Goal: Task Accomplishment & Management: Use online tool/utility

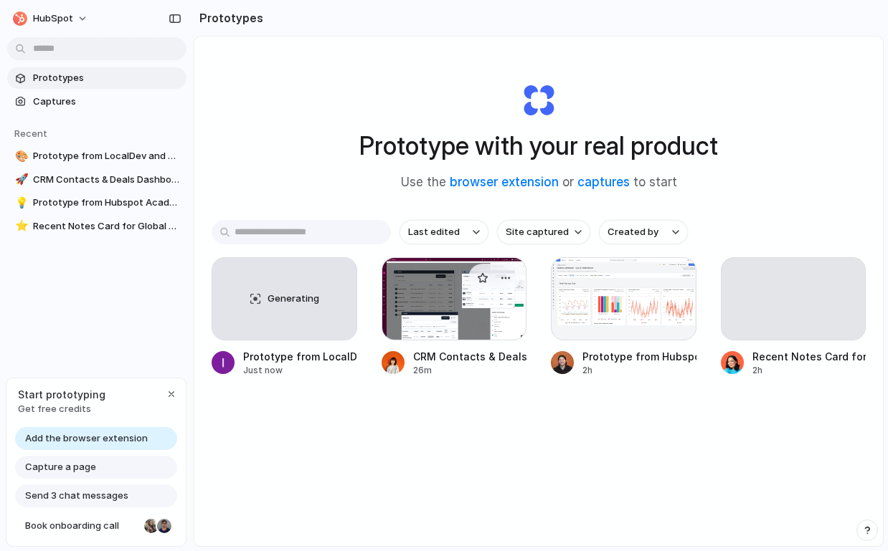
click at [437, 360] on div "CRM Contacts & Deals Dashboard" at bounding box center [470, 356] width 114 height 15
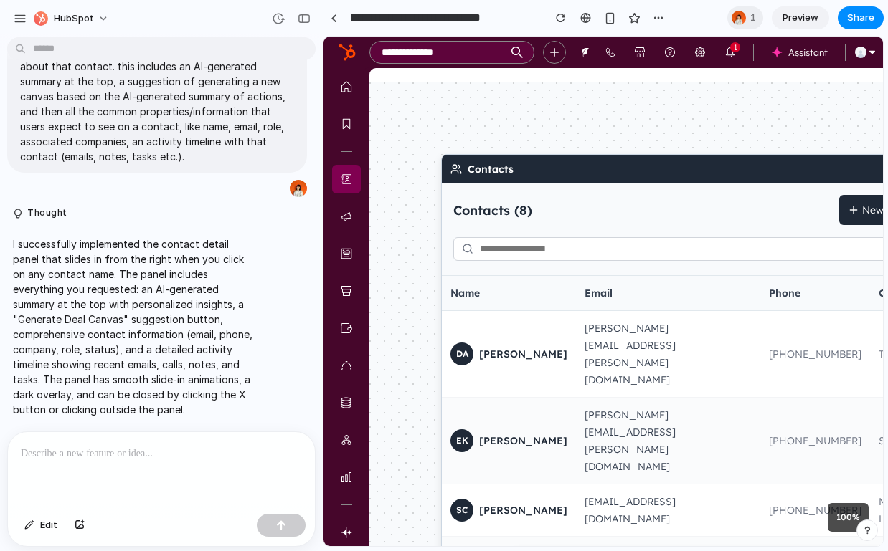
click at [184, 460] on p at bounding box center [161, 453] width 281 height 17
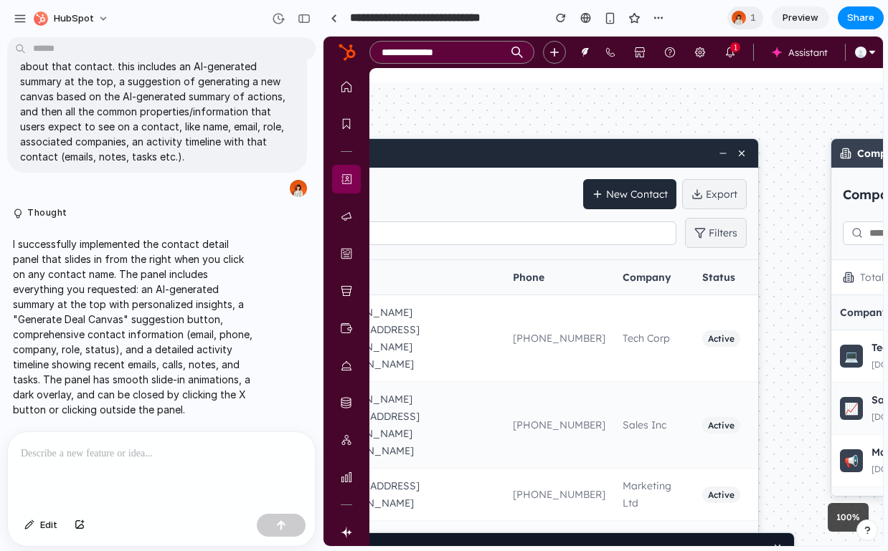
drag, startPoint x: 824, startPoint y: 134, endPoint x: 568, endPoint y: 118, distance: 256.5
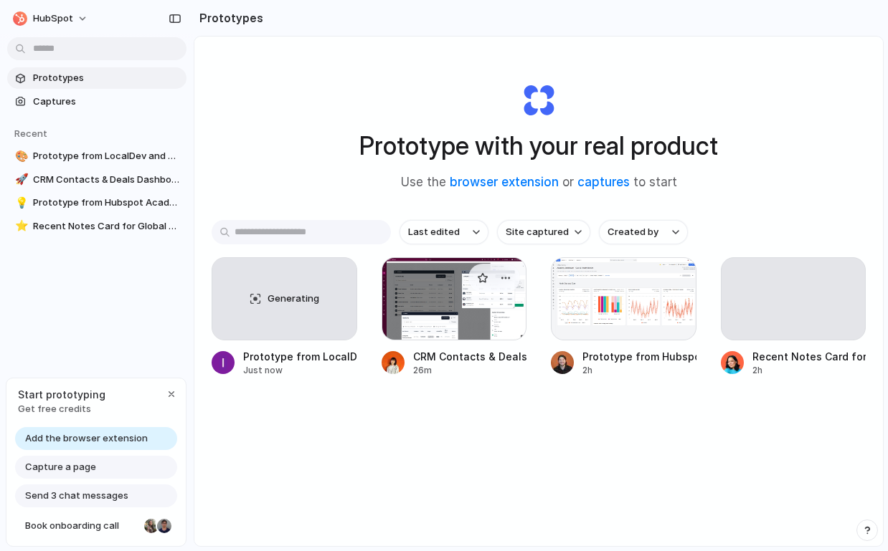
click at [427, 361] on div "CRM Contacts & Deals Dashboard" at bounding box center [470, 356] width 114 height 15
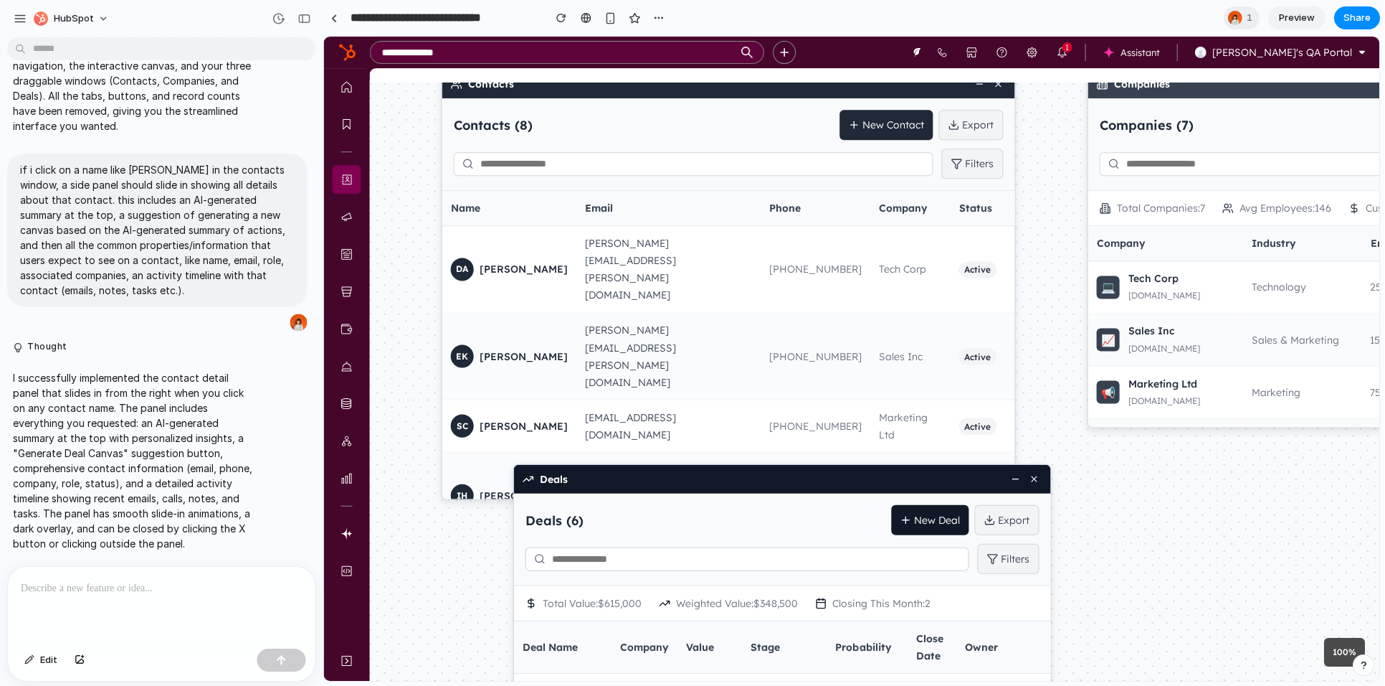
scroll to position [1179, 0]
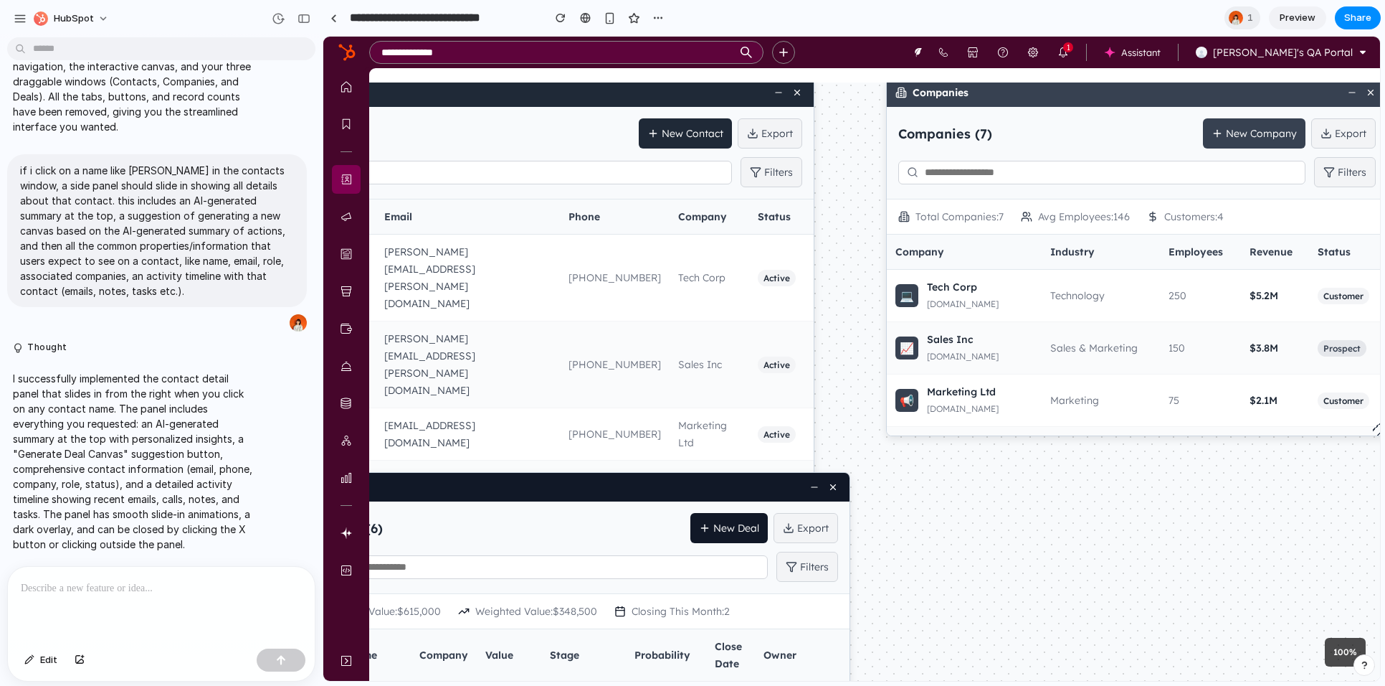
drag, startPoint x: 1013, startPoint y: 416, endPoint x: 834, endPoint y: 296, distance: 215.6
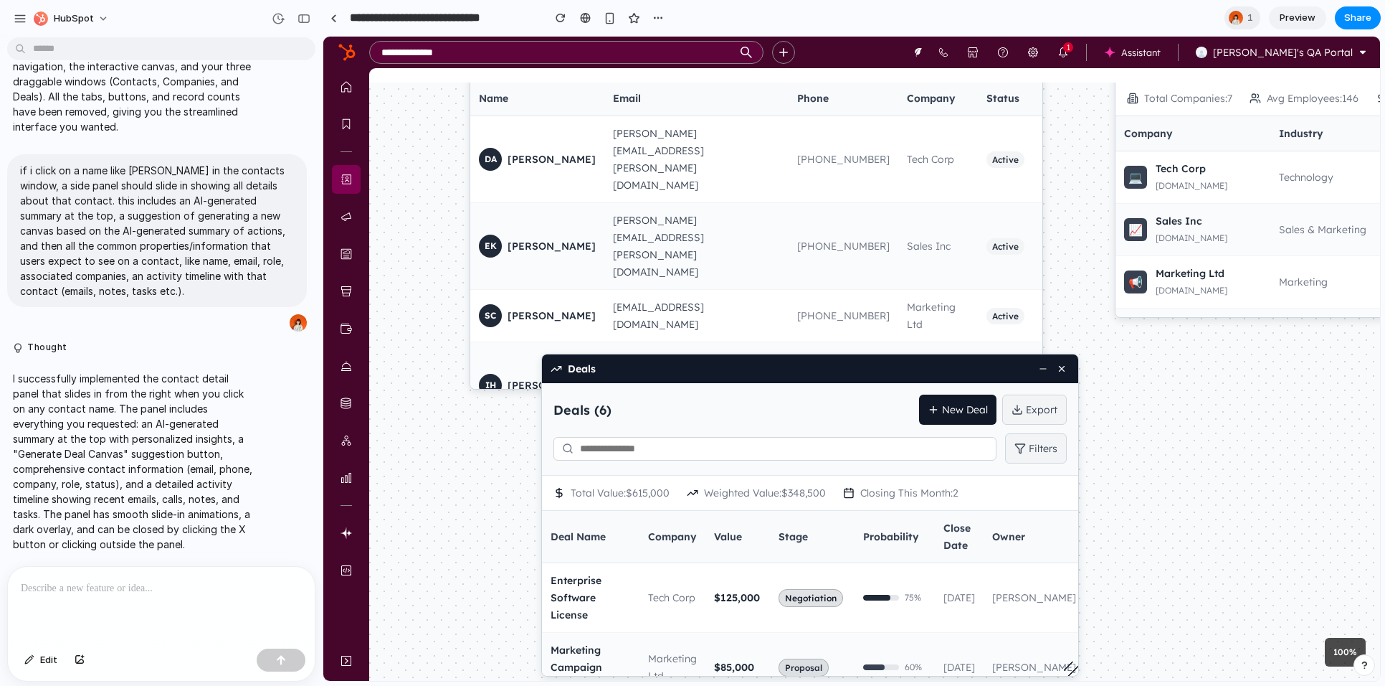
drag, startPoint x: 968, startPoint y: 468, endPoint x: 1218, endPoint y: 387, distance: 262.6
click at [101, 17] on button "HubSpot" at bounding box center [72, 18] width 88 height 23
click at [101, 17] on div "Settings Invite members Change theme Sign out" at bounding box center [692, 343] width 1385 height 686
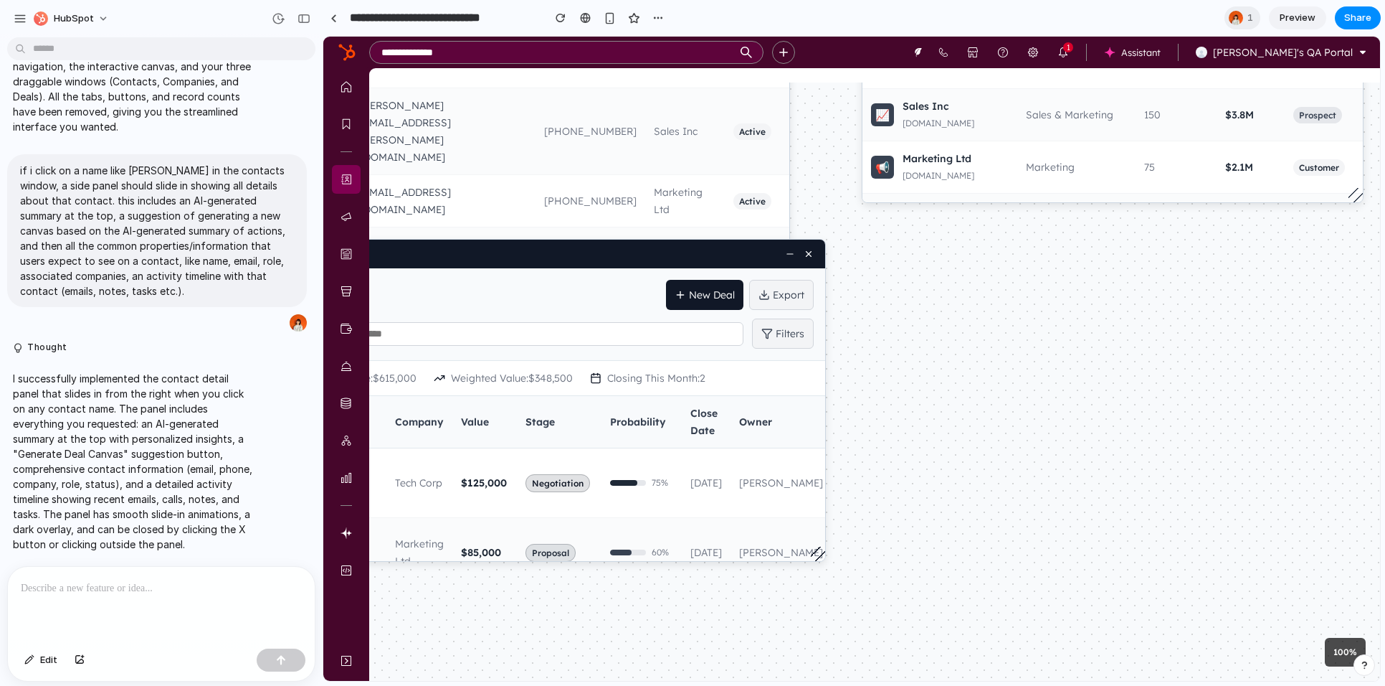
drag, startPoint x: 1062, startPoint y: 291, endPoint x: 797, endPoint y: 158, distance: 296.7
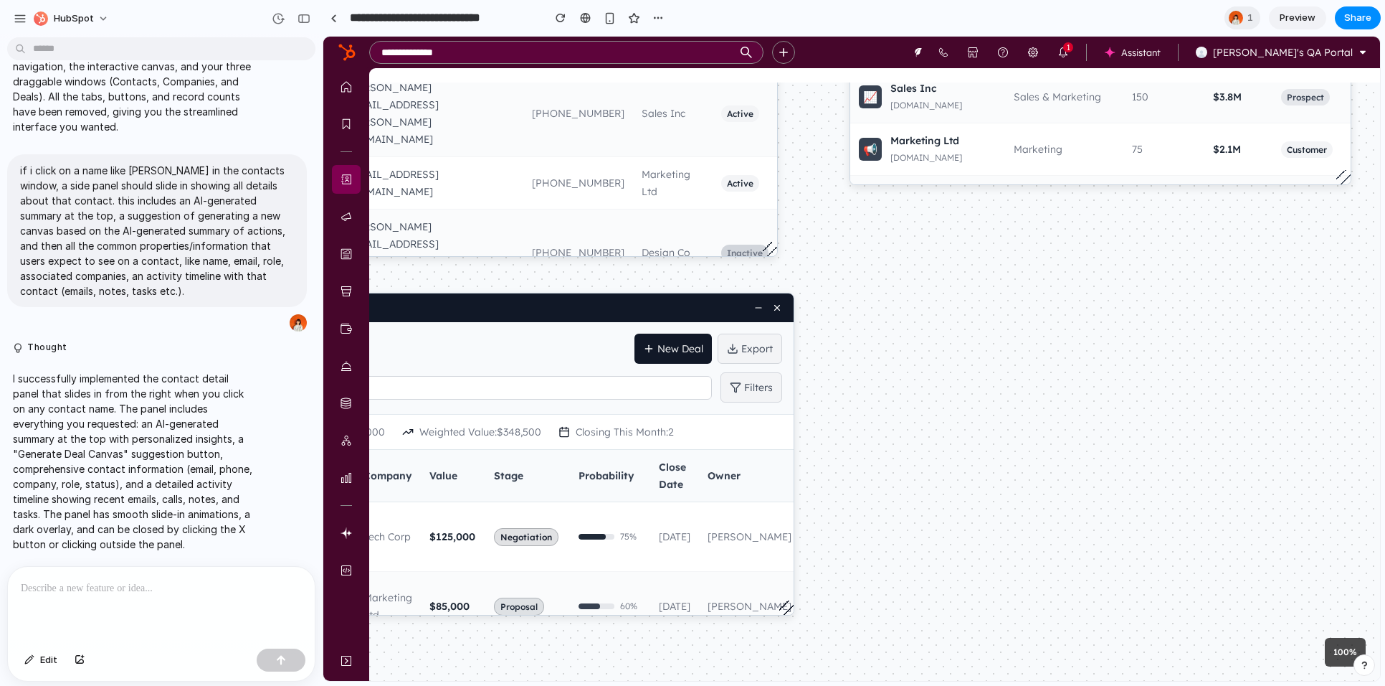
drag, startPoint x: 704, startPoint y: 239, endPoint x: 683, endPoint y: 310, distance: 74.2
click at [683, 310] on div "Deals" at bounding box center [525, 307] width 536 height 29
click at [887, 278] on div "Contacts Contacts ( 8 ) New Contact Export Filters Name Email Phone Company Sta…" at bounding box center [638, 54] width 1011 height 598
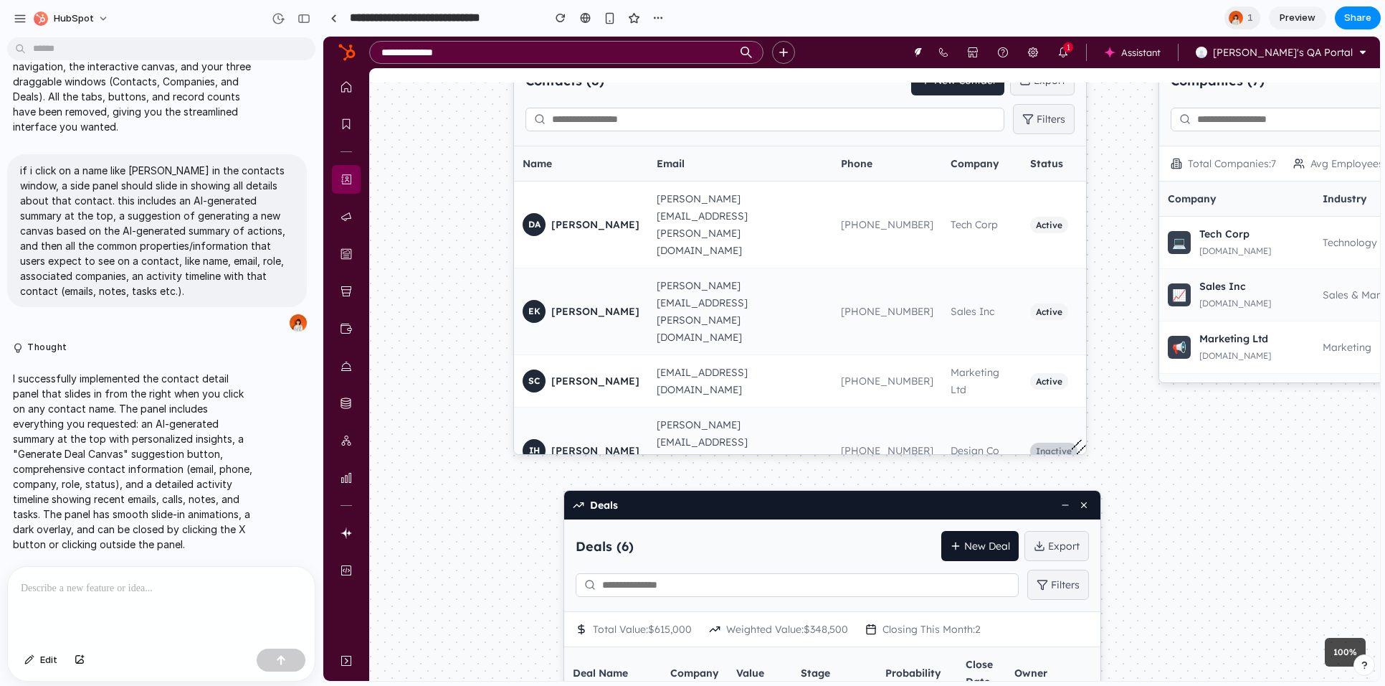
drag, startPoint x: 884, startPoint y: 260, endPoint x: 1193, endPoint y: 458, distance: 367.0
click at [887, 458] on div "Contacts Contacts ( 8 ) New Contact Export Filters Name Email Phone Company Sta…" at bounding box center [947, 252] width 1011 height 598
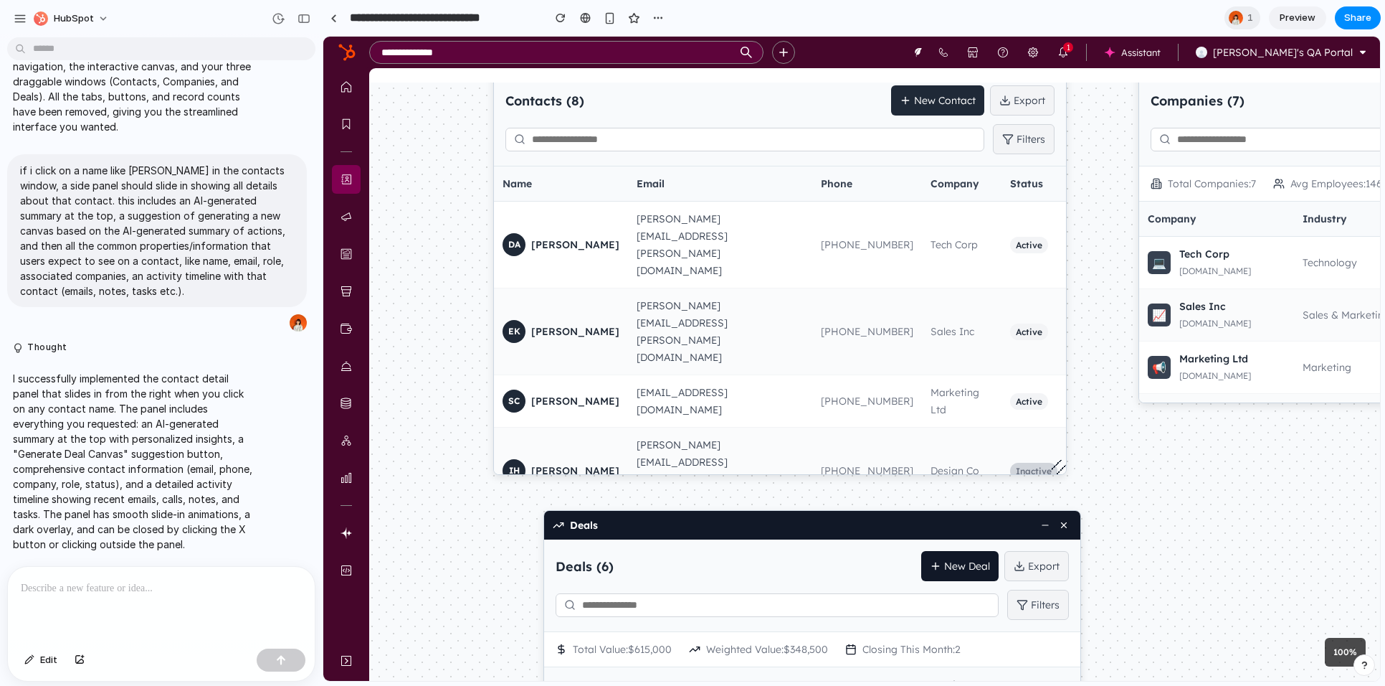
drag, startPoint x: 445, startPoint y: 254, endPoint x: 425, endPoint y: 274, distance: 28.9
click at [425, 274] on div "Contacts Contacts ( 8 ) New Contact Export Filters Name Email Phone Company Sta…" at bounding box center [927, 272] width 1011 height 598
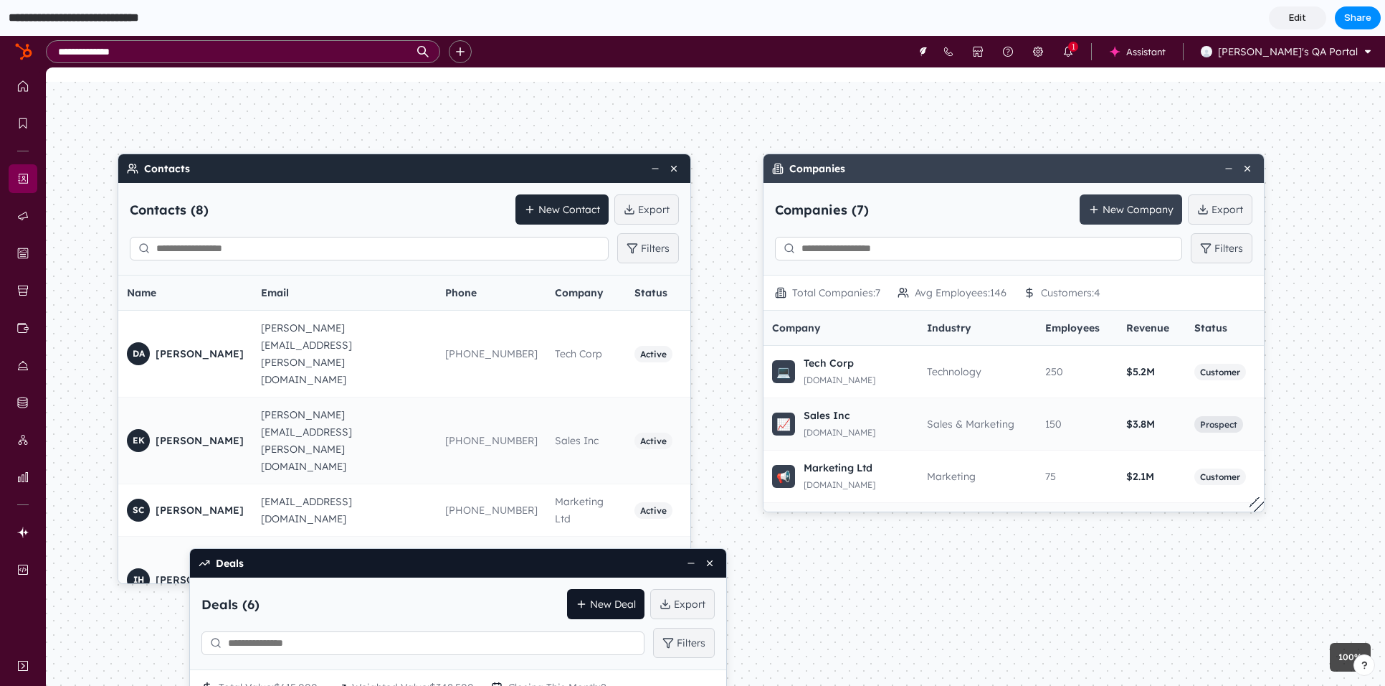
click at [148, 22] on input "**********" at bounding box center [101, 18] width 191 height 26
click at [122, 24] on input "**********" at bounding box center [101, 18] width 191 height 26
click at [382, 17] on section "**********" at bounding box center [690, 18] width 1381 height 36
click at [1290, 19] on span "Edit" at bounding box center [1297, 18] width 17 height 14
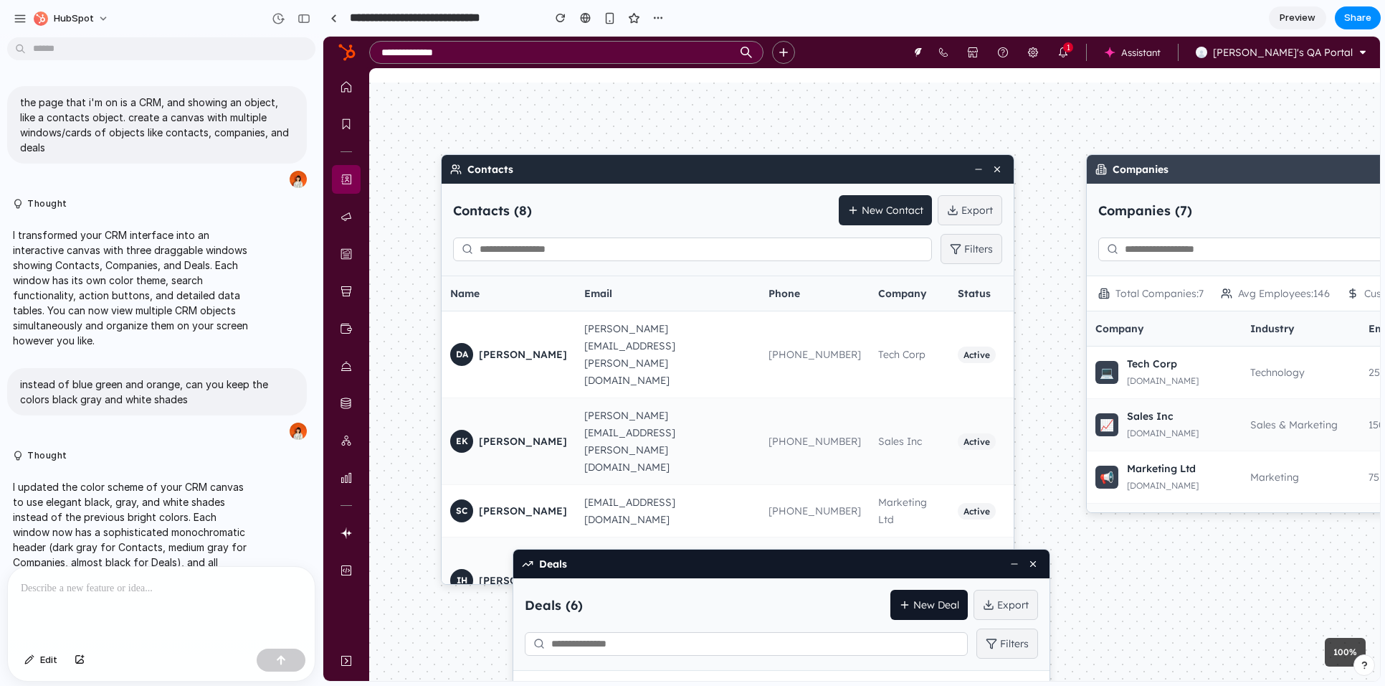
scroll to position [1179, 0]
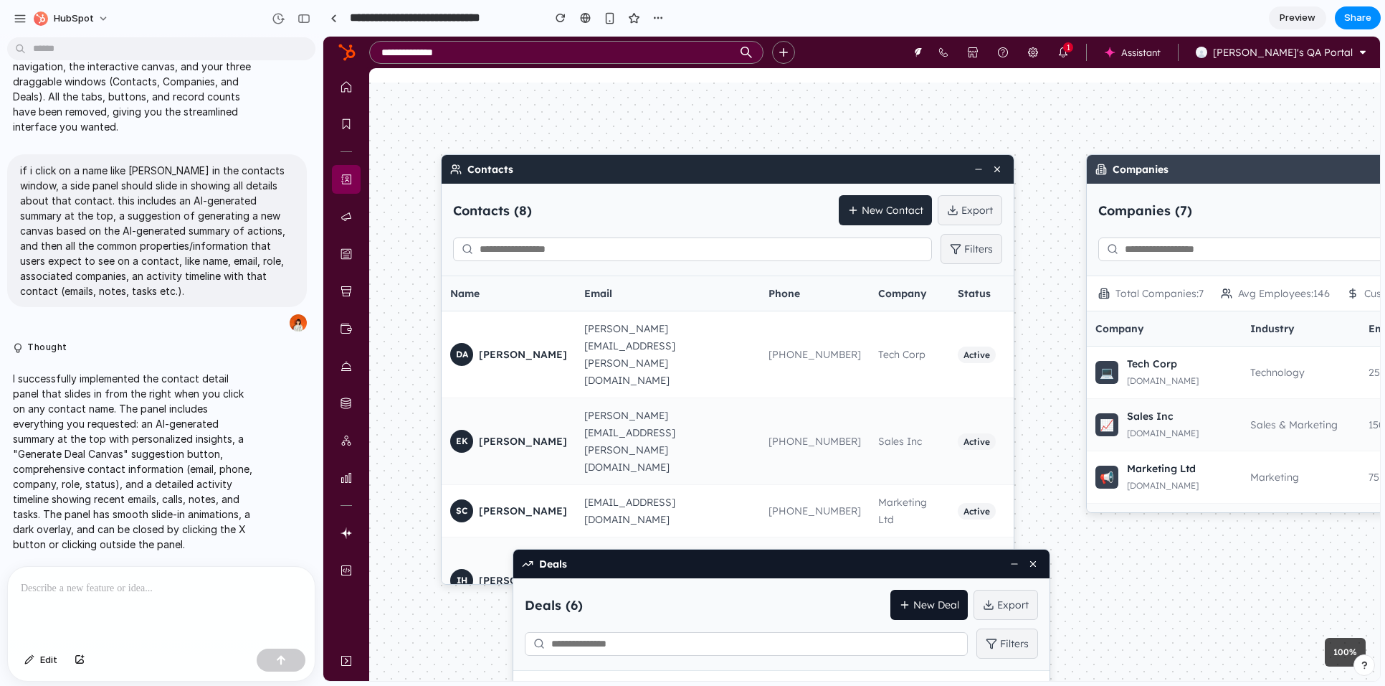
click at [240, 599] on div at bounding box center [161, 605] width 307 height 76
click at [54, 660] on span "Edit" at bounding box center [48, 660] width 17 height 14
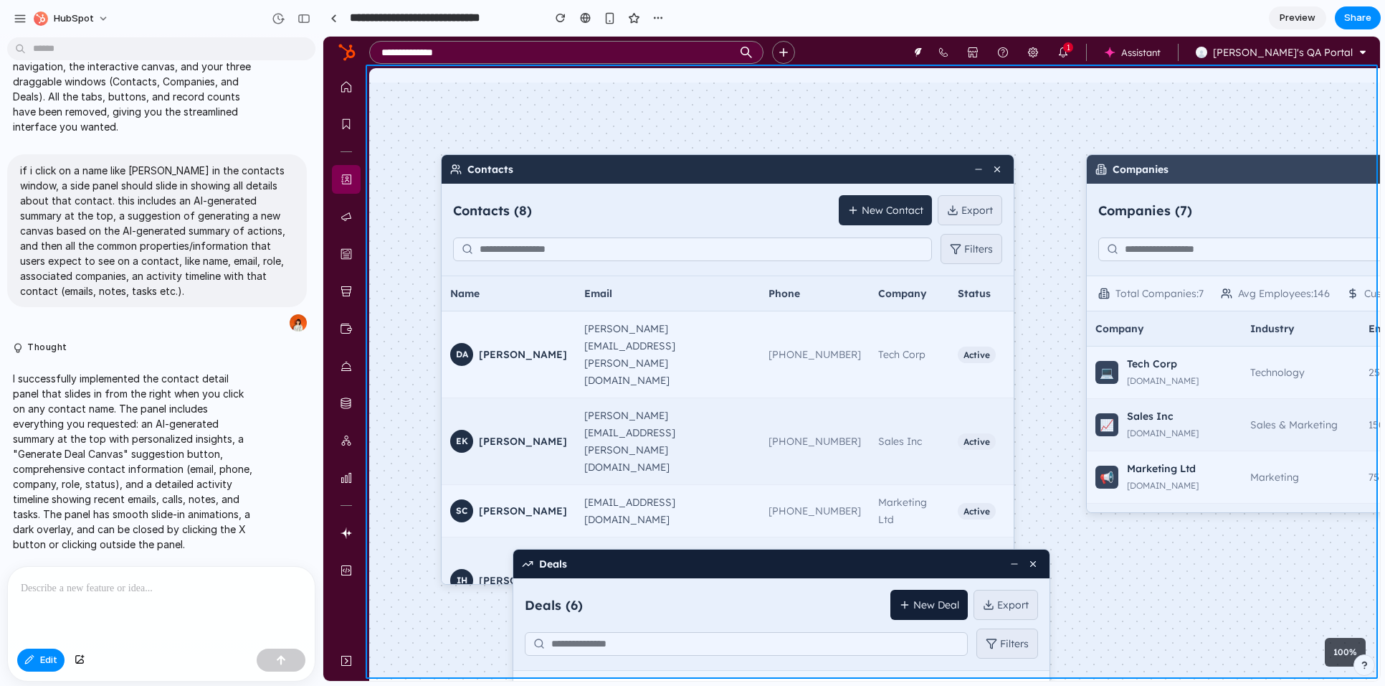
click at [772, 74] on div at bounding box center [851, 359] width 1057 height 644
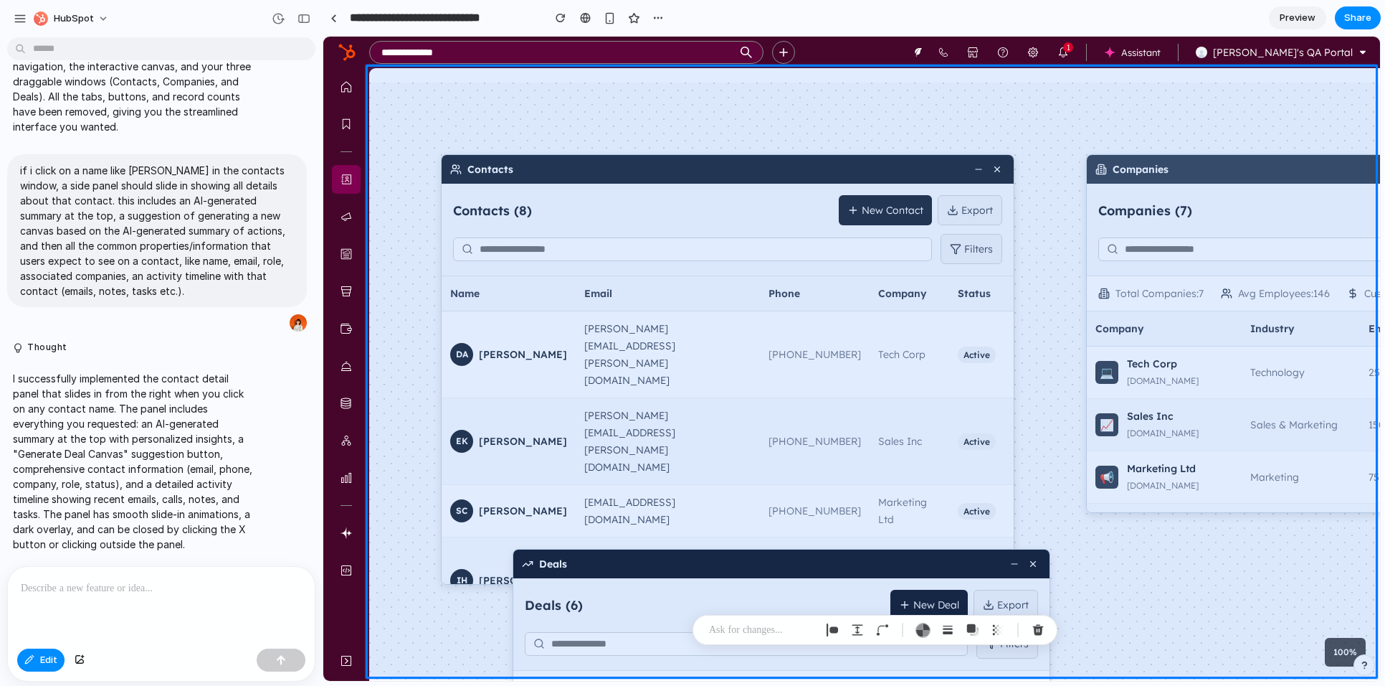
scroll to position [1249, 0]
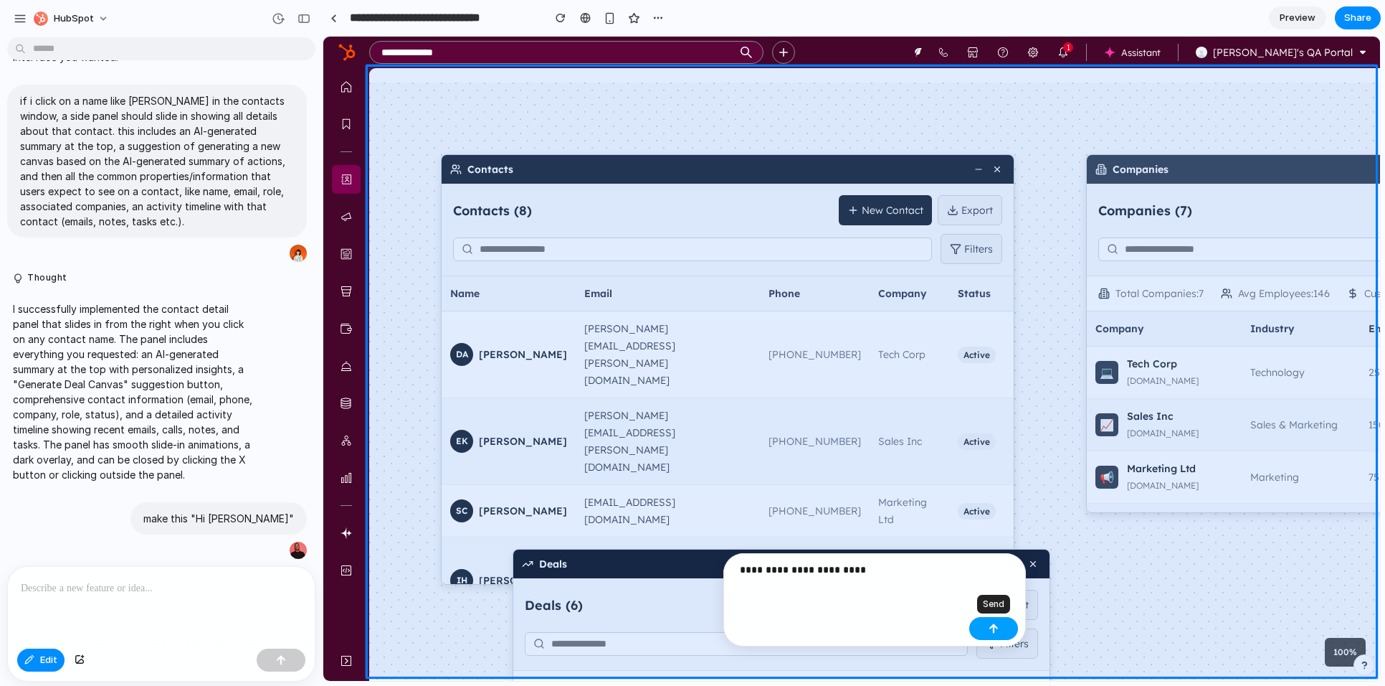
click at [990, 623] on div "button" at bounding box center [994, 628] width 10 height 10
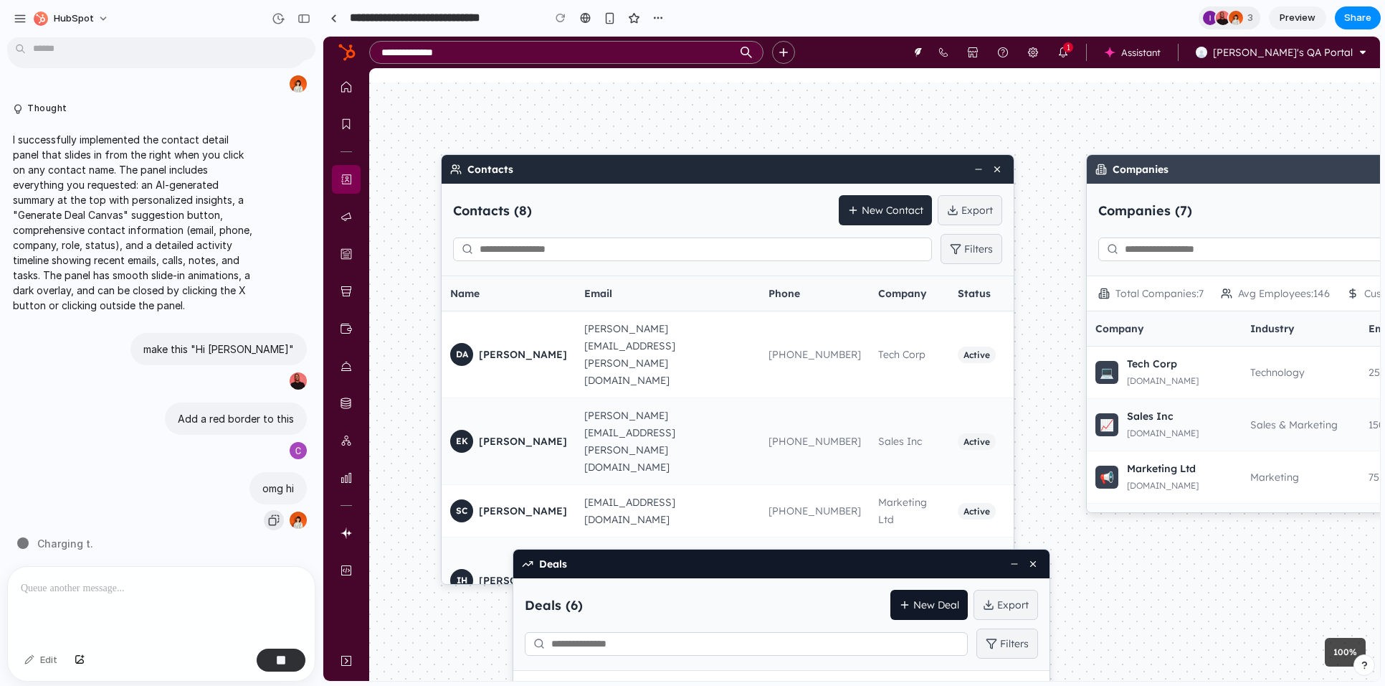
scroll to position [1420, 0]
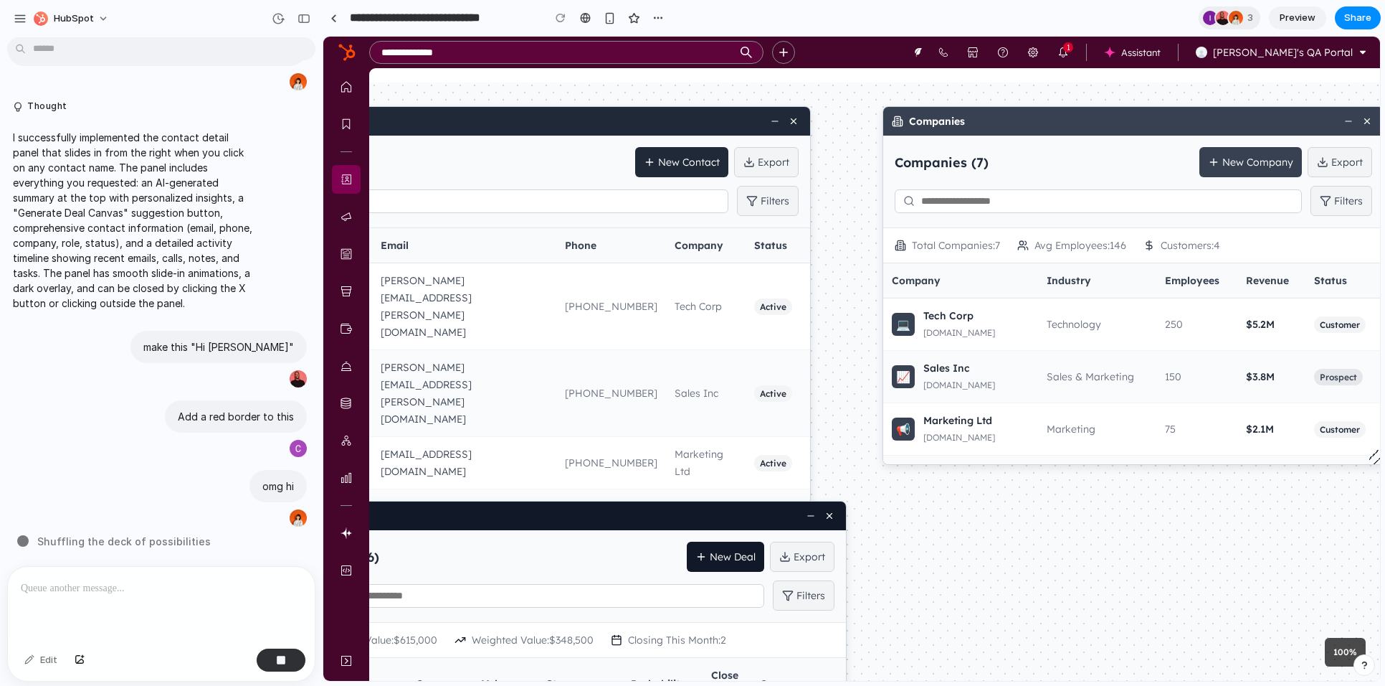
drag, startPoint x: 1249, startPoint y: 562, endPoint x: 1046, endPoint y: 551, distance: 203.9
click at [1046, 551] on div "Contacts Contacts ( 8 ) New Contact Export Filters Name Email Phone Company Sta…" at bounding box center [671, 333] width 1011 height 598
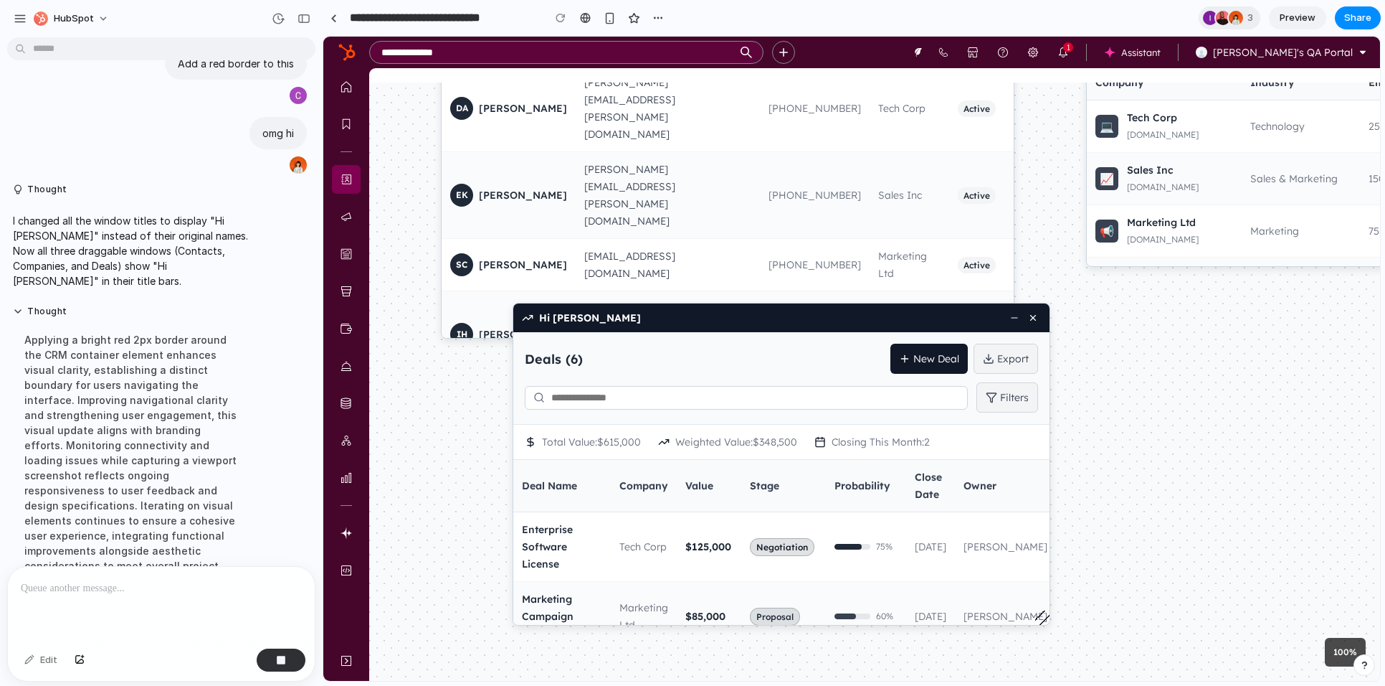
scroll to position [1805, 0]
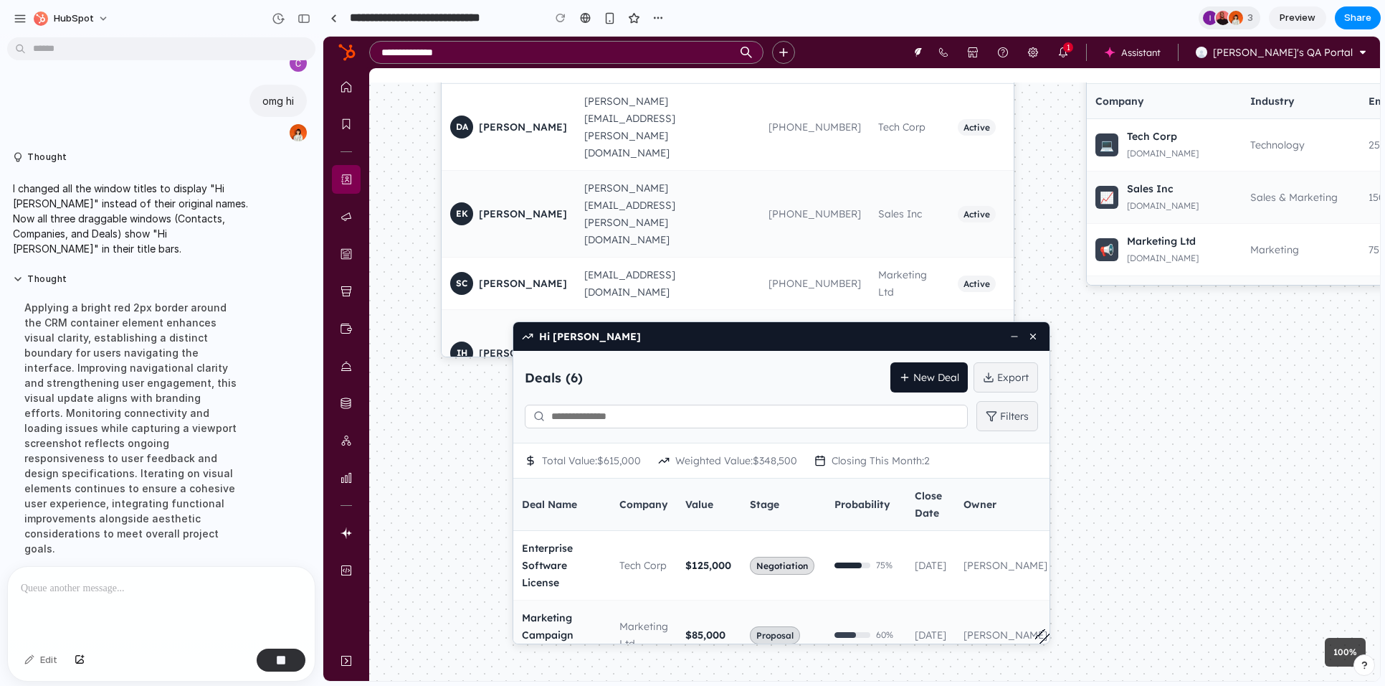
click at [926, 374] on button "New Deal" at bounding box center [929, 377] width 77 height 30
drag, startPoint x: 874, startPoint y: 383, endPoint x: 975, endPoint y: 381, distance: 101.1
click at [975, 381] on div "Deals ( 6 ) New Deal Export" at bounding box center [781, 377] width 513 height 30
click at [805, 389] on div "Deals ( 6 ) New Deal Export" at bounding box center [781, 377] width 513 height 30
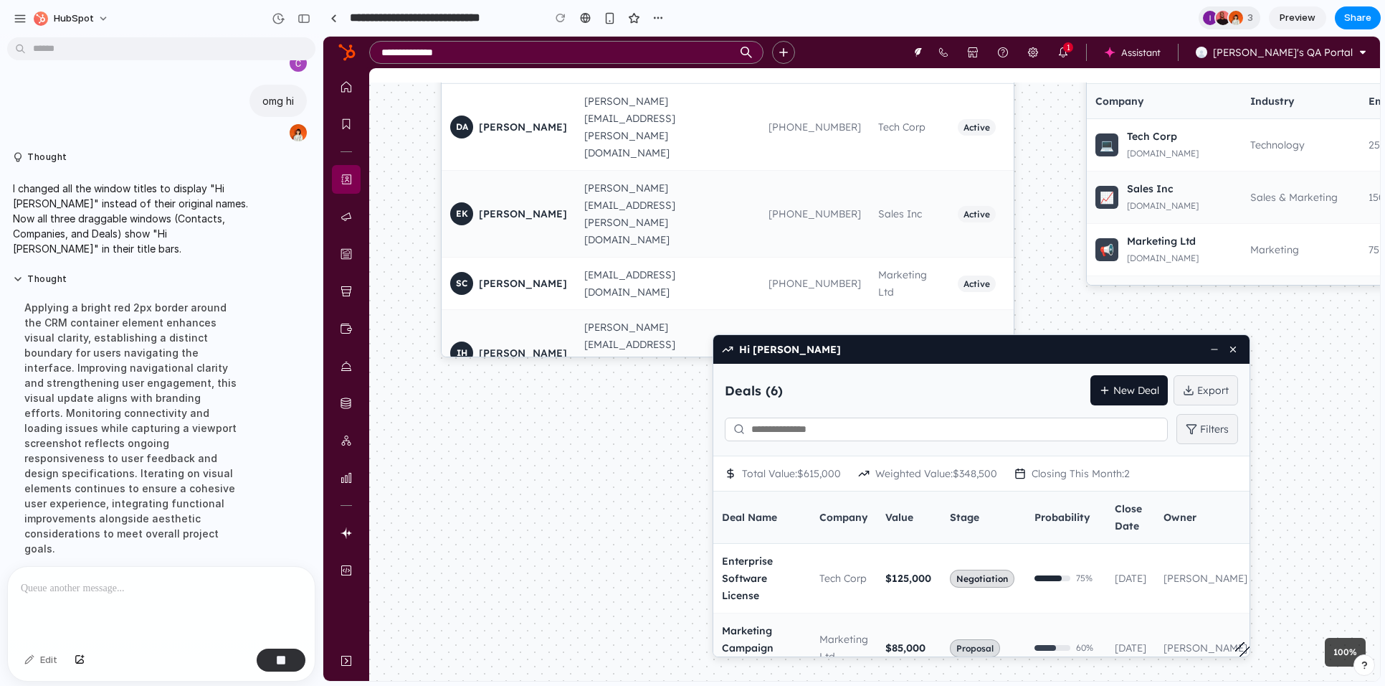
drag, startPoint x: 828, startPoint y: 346, endPoint x: 1028, endPoint y: 359, distance: 200.5
click at [1028, 359] on div "Hi [PERSON_NAME]" at bounding box center [982, 349] width 536 height 29
drag, startPoint x: 1023, startPoint y: 394, endPoint x: 1061, endPoint y: 441, distance: 61.2
click at [1023, 394] on div "Deals ( 6 ) New Deal Export" at bounding box center [981, 390] width 513 height 30
click at [1216, 398] on button "Export" at bounding box center [1206, 390] width 65 height 30
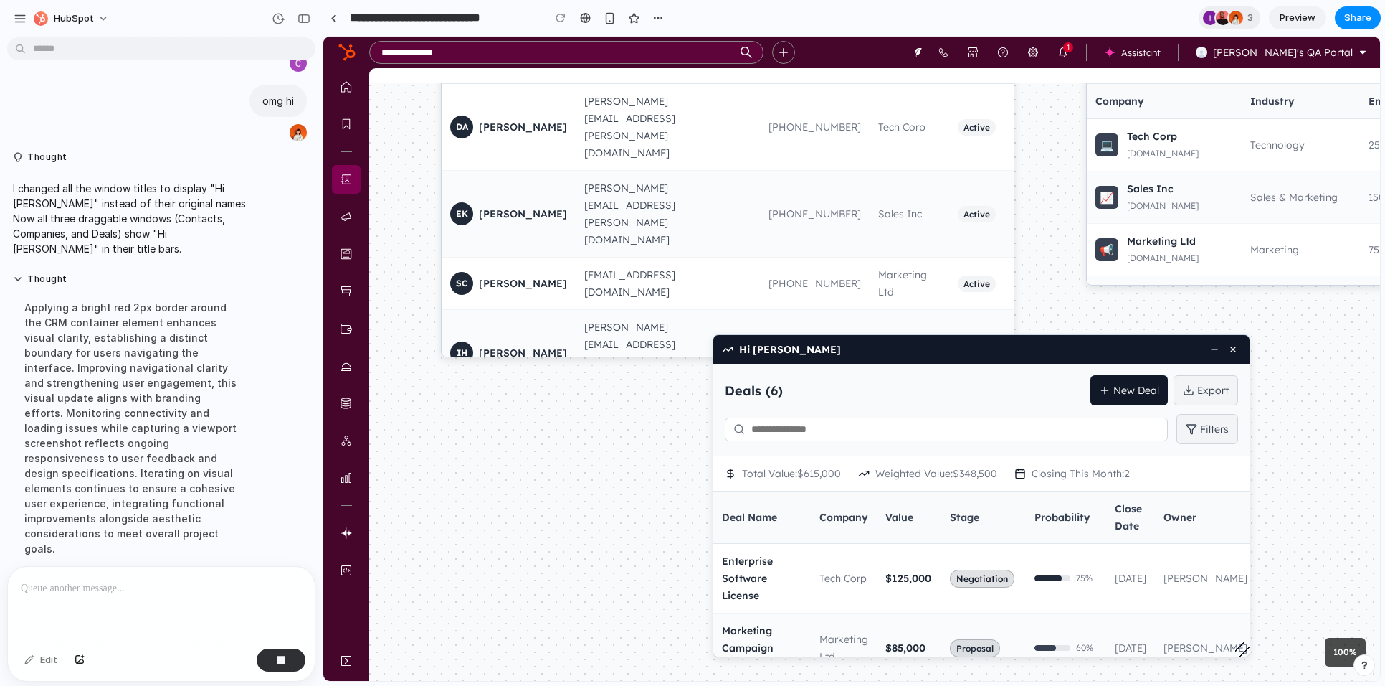
click at [1198, 422] on button "Filters" at bounding box center [1208, 429] width 62 height 30
click at [1091, 430] on input "text" at bounding box center [946, 429] width 443 height 24
click at [1024, 509] on th "Stage" at bounding box center [984, 517] width 85 height 52
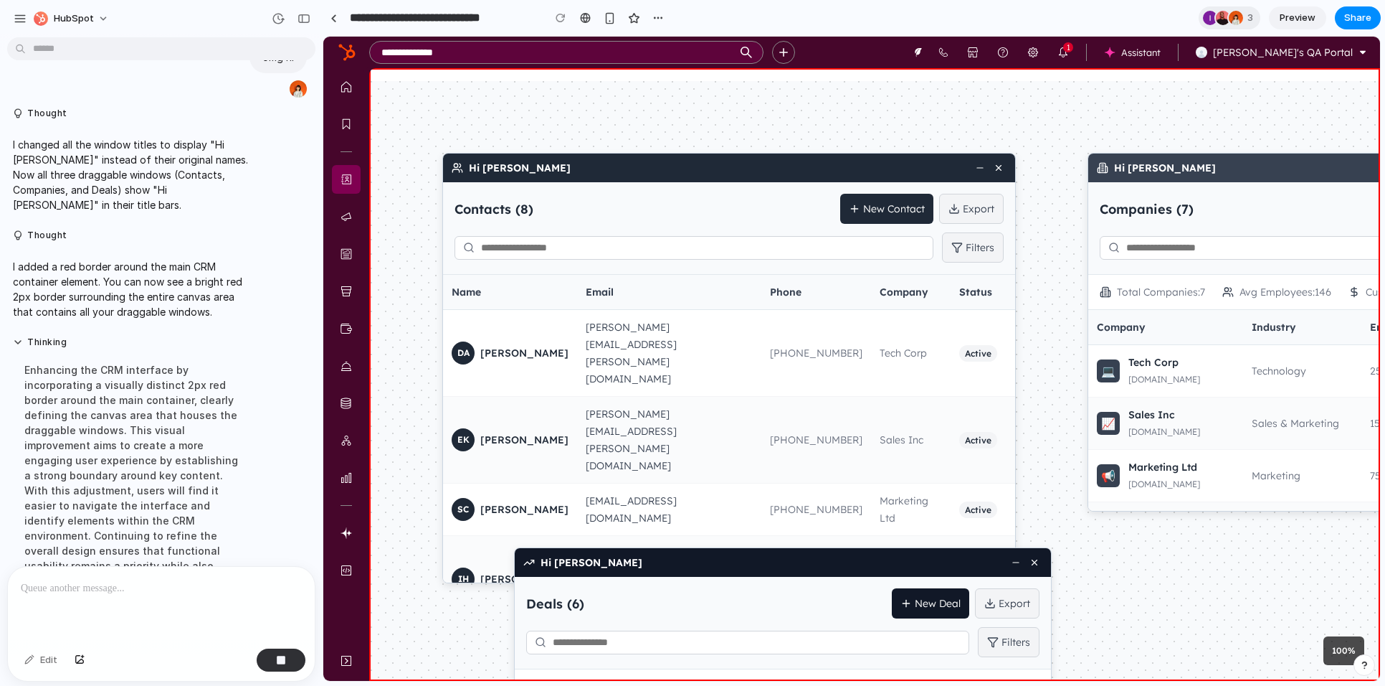
scroll to position [1911, 0]
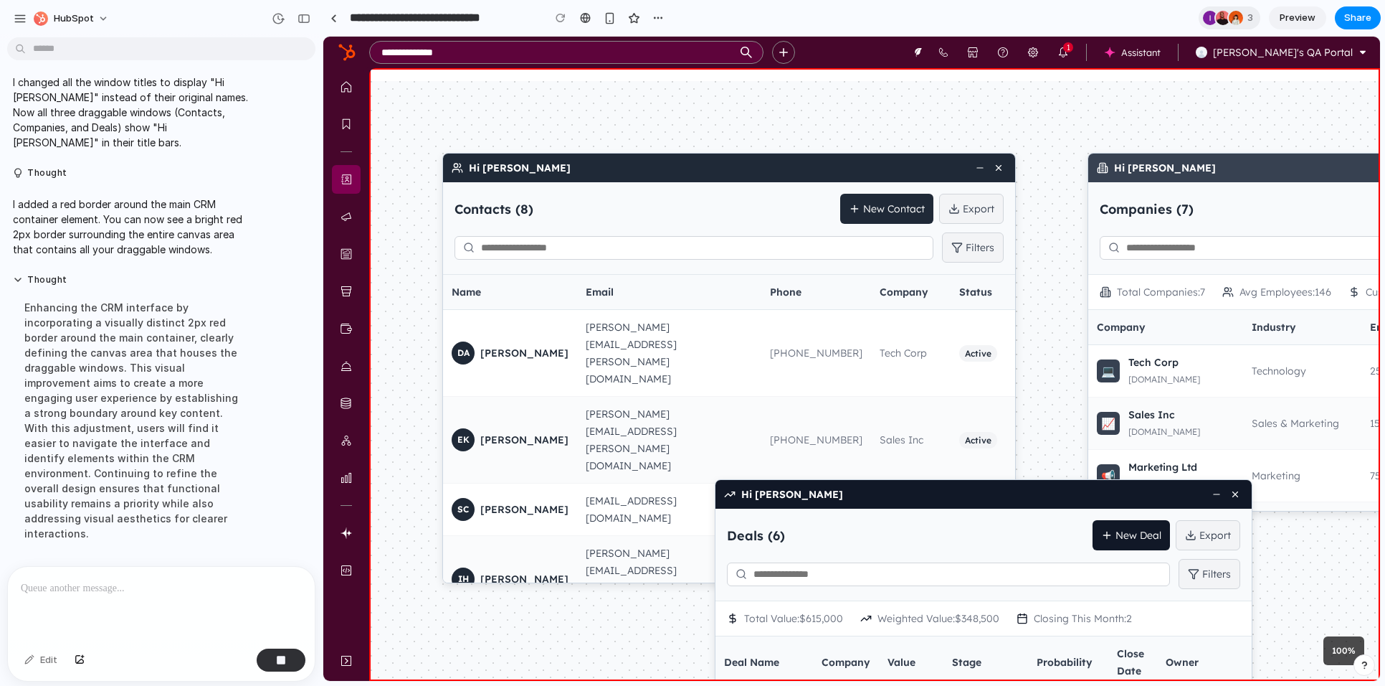
drag, startPoint x: 905, startPoint y: 562, endPoint x: 1106, endPoint y: 494, distance: 212.0
click at [1106, 494] on div "Hi [PERSON_NAME]" at bounding box center [984, 494] width 536 height 29
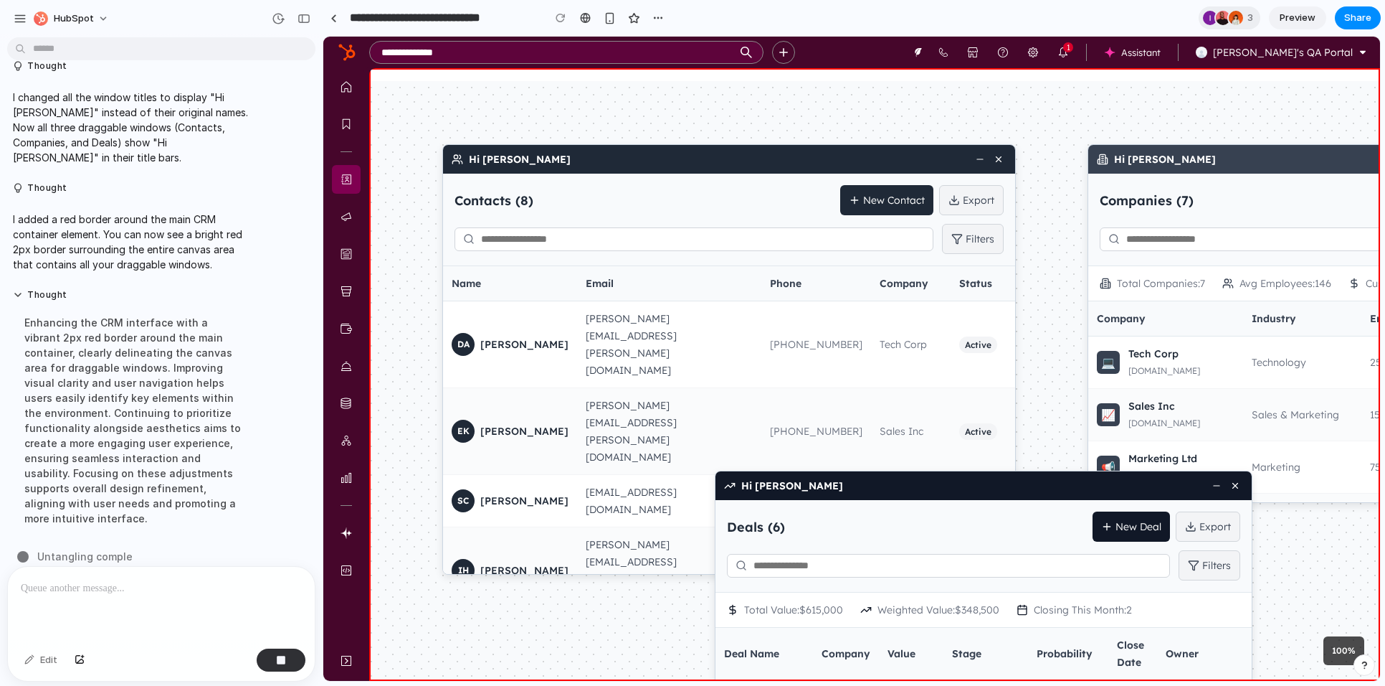
scroll to position [1611, 0]
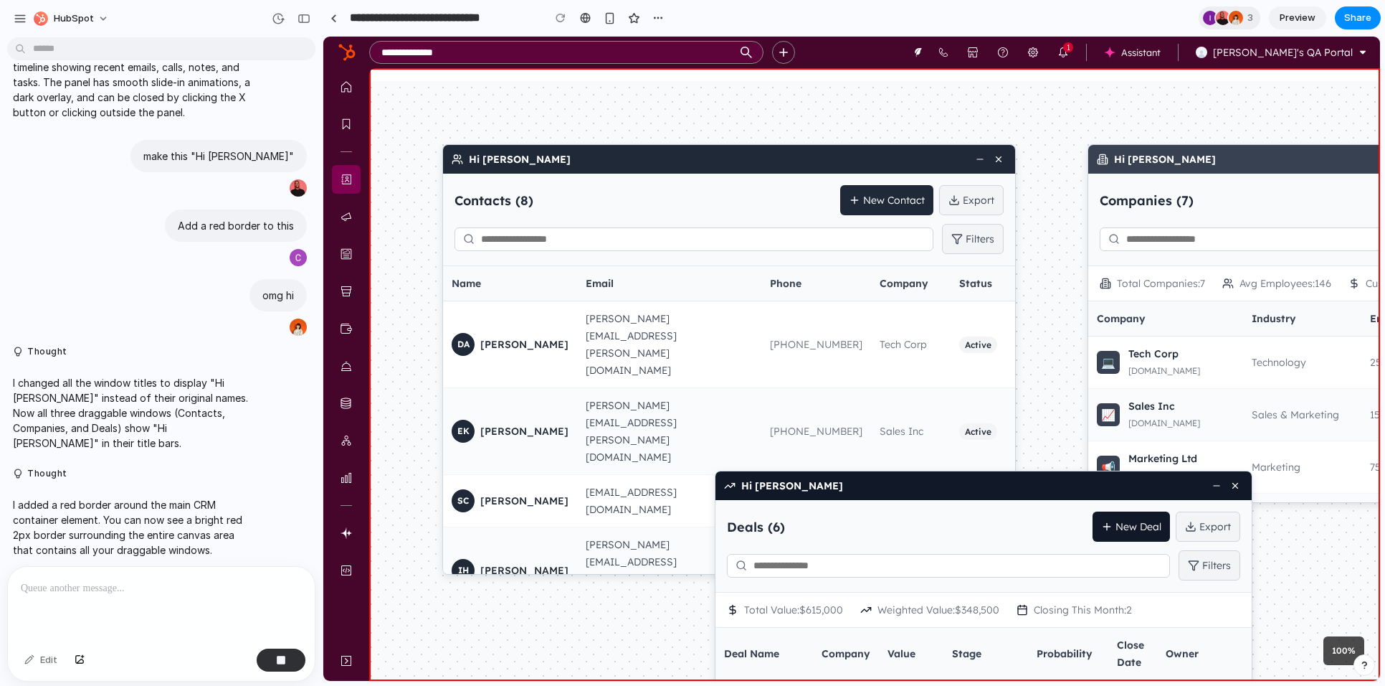
click at [167, 390] on p "I changed all the window titles to display "Hi [PERSON_NAME]" instead of their …" at bounding box center [133, 412] width 240 height 75
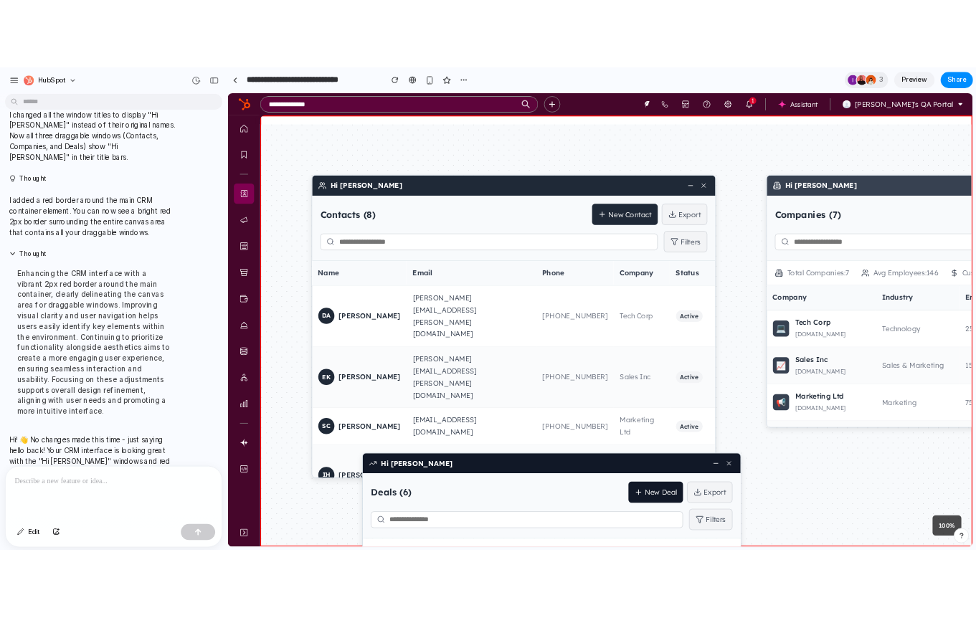
scroll to position [0, 0]
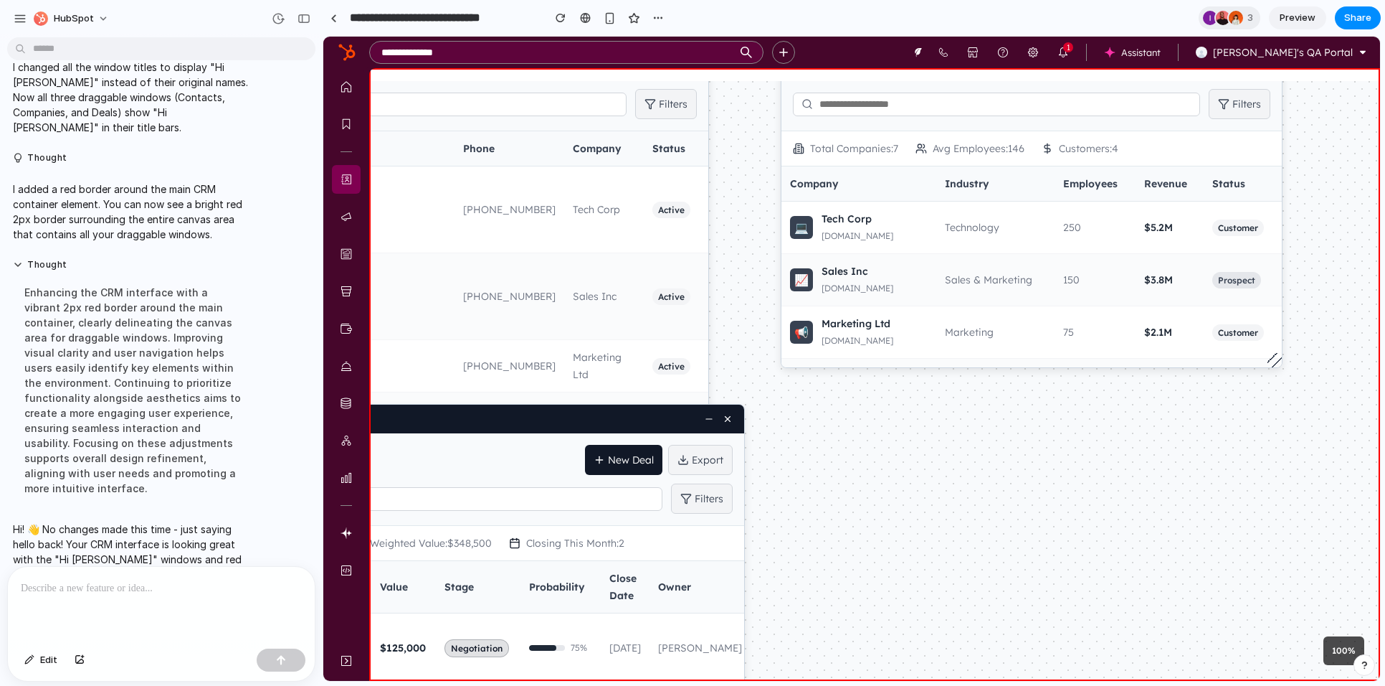
drag, startPoint x: 1209, startPoint y: 567, endPoint x: 901, endPoint y: 442, distance: 332.7
click at [901, 442] on div "Hi [PERSON_NAME] Contacts ( 8 ) New Contact Export Filters Name Email Phone Com…" at bounding box center [568, 237] width 1008 height 598
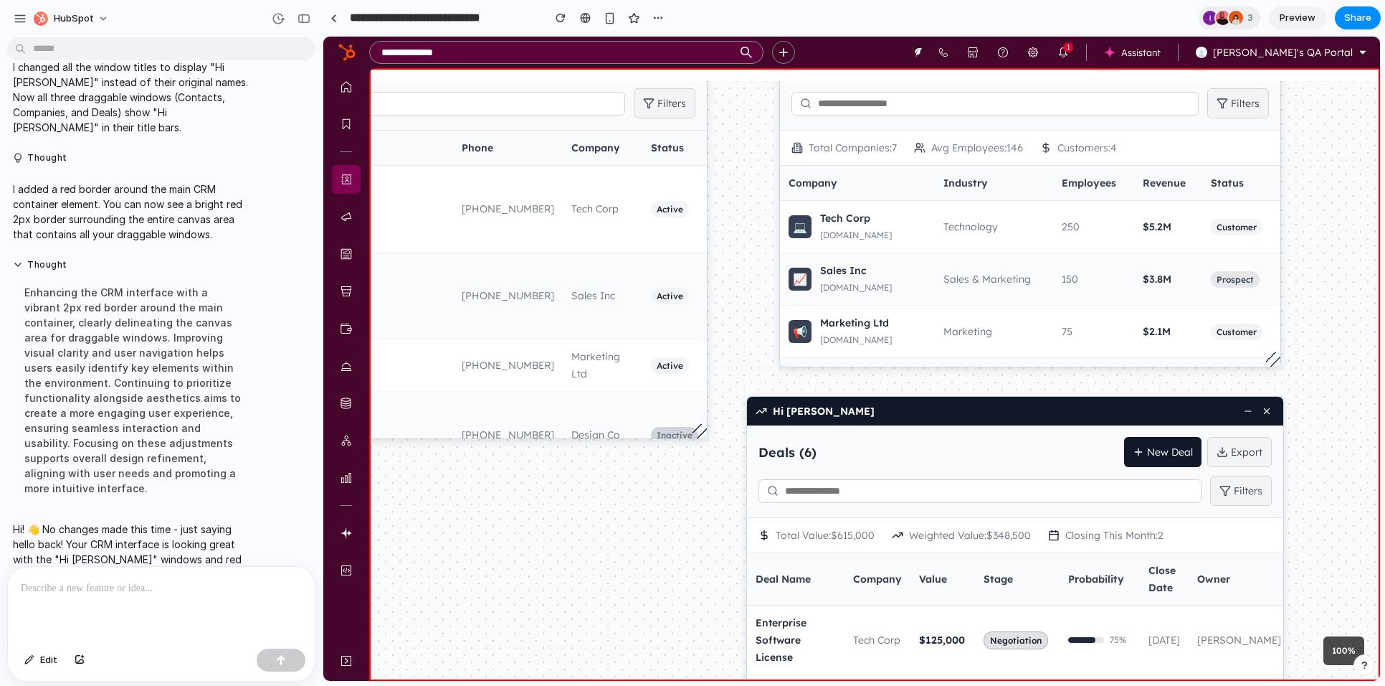
drag, startPoint x: 584, startPoint y: 425, endPoint x: 1120, endPoint y: 417, distance: 536.5
click at [1120, 417] on div "Hi [PERSON_NAME]" at bounding box center [1015, 411] width 536 height 29
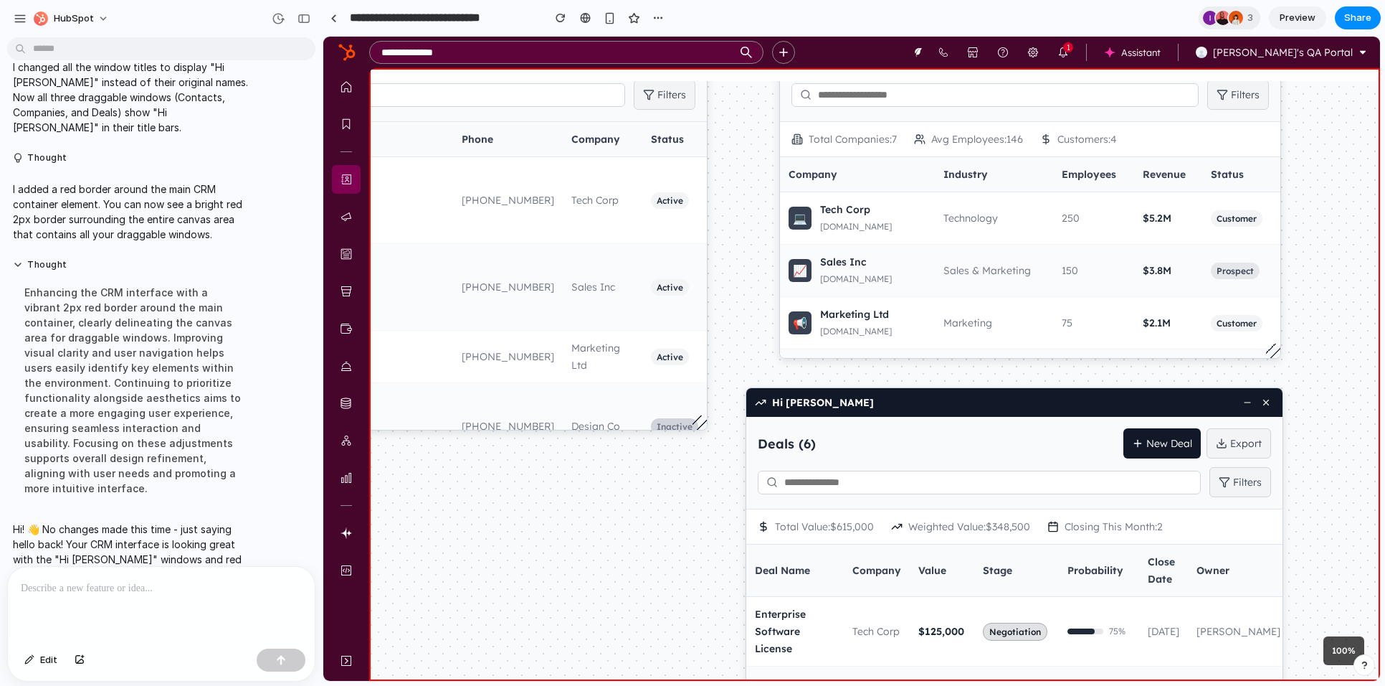
click at [895, 488] on input "text" at bounding box center [979, 482] width 443 height 24
click at [837, 521] on span "Total Value: $615,000" at bounding box center [824, 526] width 99 height 17
click at [932, 524] on span "Weighted Value: $348,500" at bounding box center [970, 526] width 122 height 17
drag, startPoint x: 933, startPoint y: 524, endPoint x: 983, endPoint y: 523, distance: 50.2
click at [933, 524] on span "Weighted Value: $348,500" at bounding box center [970, 526] width 122 height 17
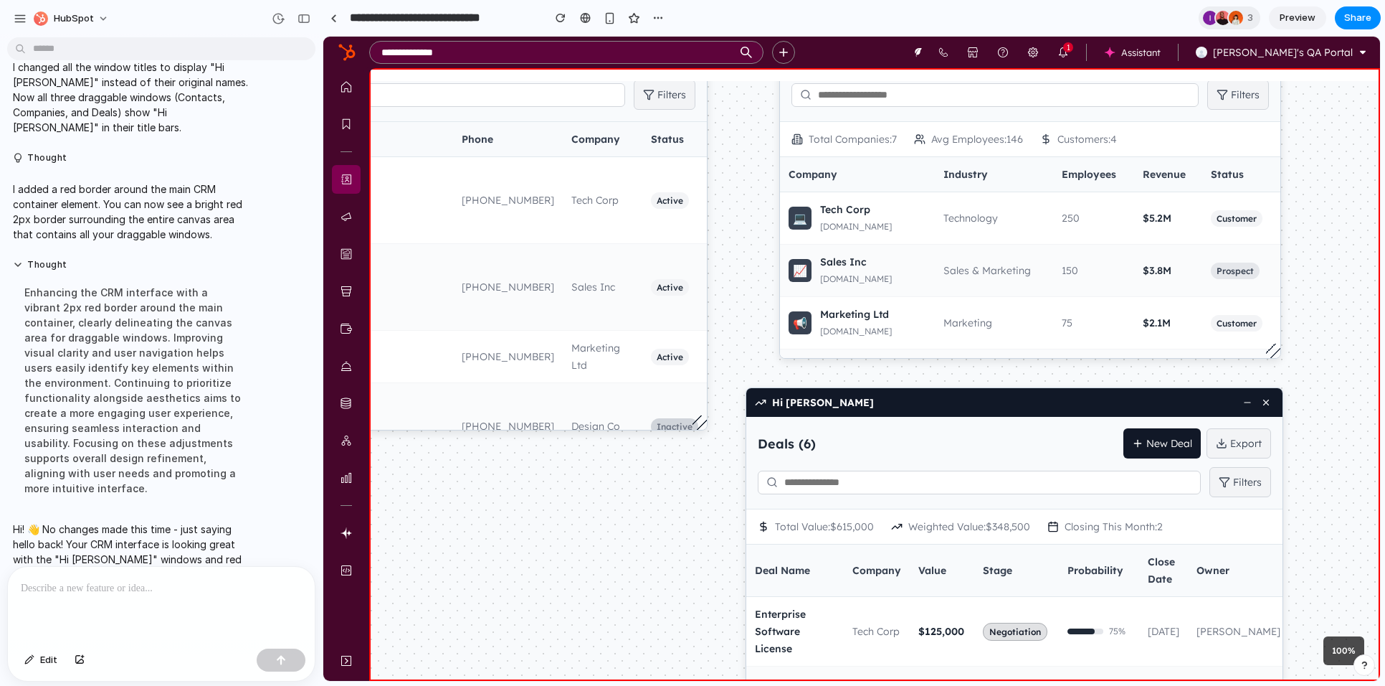
click at [1155, 515] on div "Total Value: $615,000 Weighted Value: $348,500 Closing This Month: 2" at bounding box center [1015, 526] width 536 height 35
click at [1185, 445] on button "New Deal" at bounding box center [1162, 443] width 77 height 30
click at [1237, 440] on button "Export" at bounding box center [1239, 443] width 65 height 30
click at [1249, 404] on icon at bounding box center [1248, 402] width 10 height 10
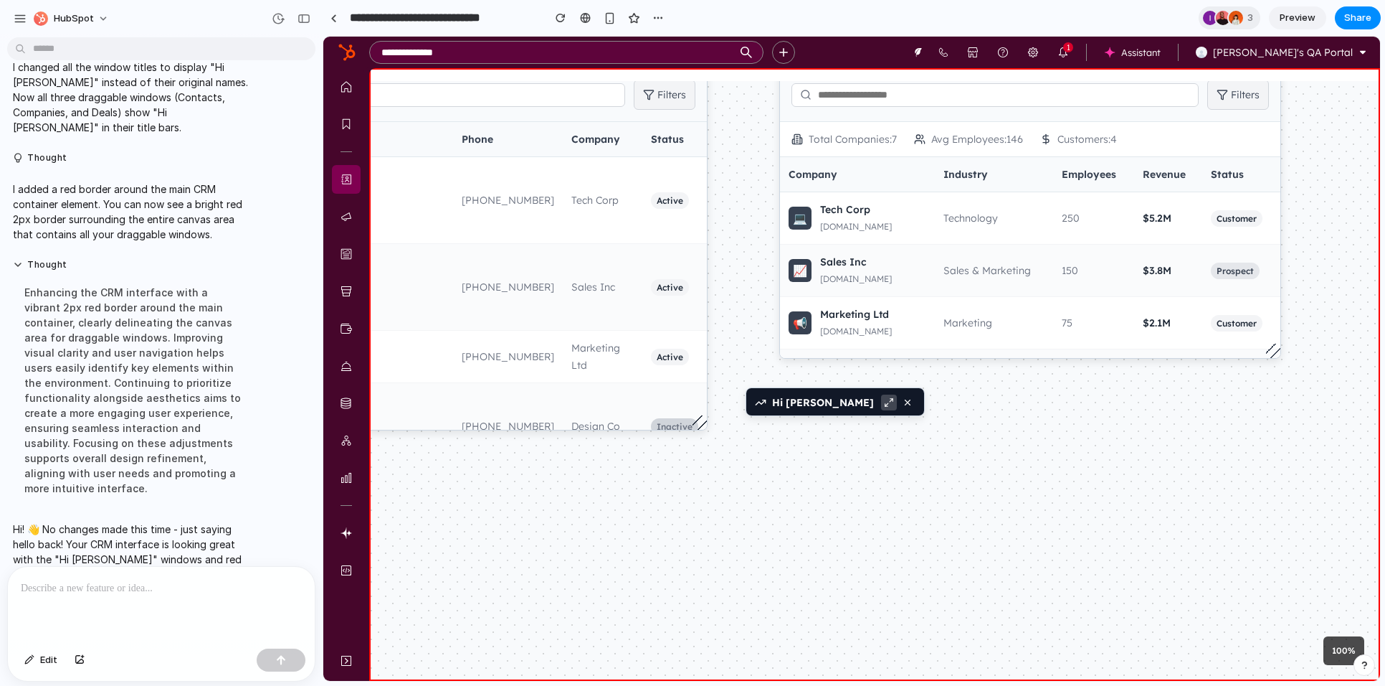
click at [893, 409] on button at bounding box center [889, 402] width 16 height 16
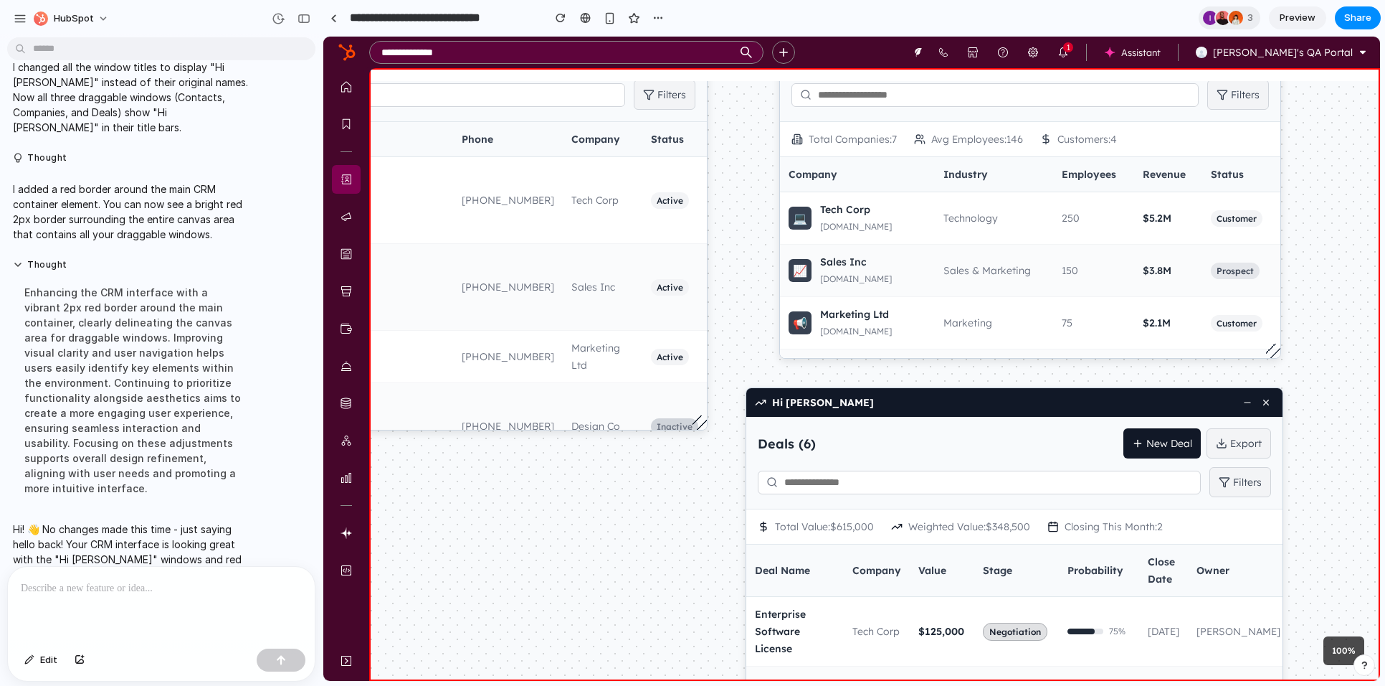
click at [355, 174] on div at bounding box center [360, 374] width 17 height 612
